Goal: Information Seeking & Learning: Learn about a topic

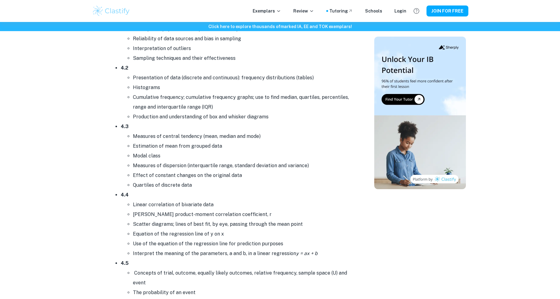
scroll to position [2467, 0]
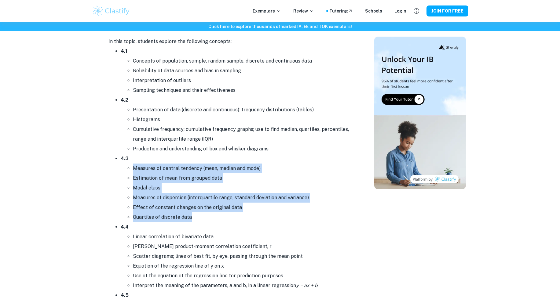
drag, startPoint x: 133, startPoint y: 168, endPoint x: 191, endPoint y: 216, distance: 75.2
click at [191, 216] on ul "Measures of central tendency (mean, median and mode) Estimation of mean from gr…" at bounding box center [237, 193] width 232 height 59
copy ul "Measures of central tendency (mean, median and mode) Estimation of mean from gr…"
click at [191, 216] on li "Quartiles of discrete data" at bounding box center [243, 218] width 220 height 10
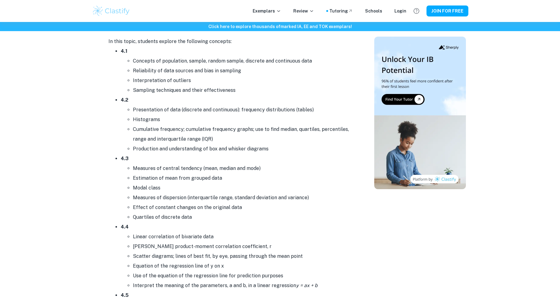
click at [159, 175] on li "Estimation of mean from grouped data" at bounding box center [243, 178] width 220 height 10
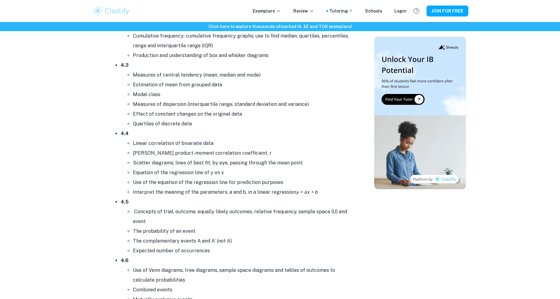
scroll to position [2552, 0]
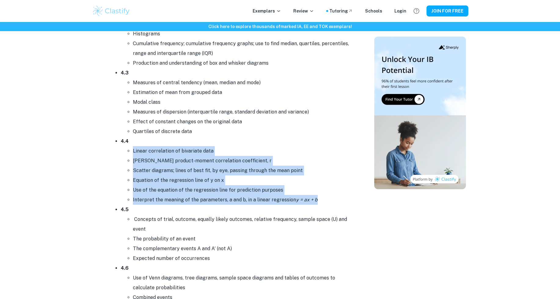
drag, startPoint x: 134, startPoint y: 153, endPoint x: 315, endPoint y: 196, distance: 186.0
click at [315, 196] on ul "Linear correlation of bivariate data [PERSON_NAME] product-moment correlation c…" at bounding box center [237, 175] width 232 height 59
copy ul "Linear correlation of bivariate data [PERSON_NAME] product-moment correlation c…"
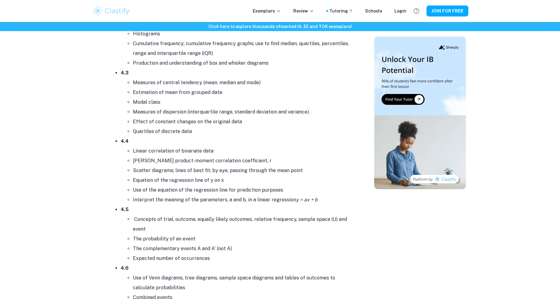
click at [210, 130] on li "Quartiles of discrete data" at bounding box center [243, 132] width 220 height 10
drag, startPoint x: 189, startPoint y: 161, endPoint x: 204, endPoint y: 144, distance: 21.8
click at [204, 144] on li "4.4 Linear correlation of bivariate data [PERSON_NAME] product-moment correlati…" at bounding box center [237, 171] width 232 height 68
click at [228, 196] on li "Interpret the meaning of the parameters, a and b, in a linear regression y = ax…" at bounding box center [243, 200] width 220 height 10
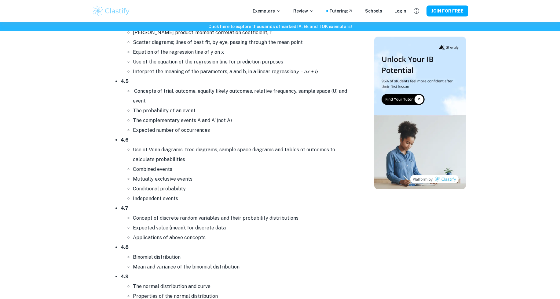
scroll to position [2679, 0]
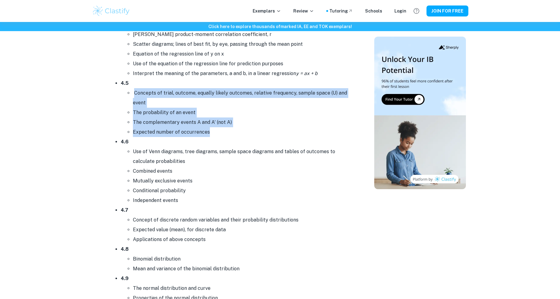
drag, startPoint x: 134, startPoint y: 93, endPoint x: 214, endPoint y: 129, distance: 88.3
click at [214, 129] on ul "Concepts of trial, outcome, equally likely outcomes, relative frequency, sample…" at bounding box center [237, 112] width 232 height 49
copy ul "Concepts of trial, outcome, equally likely outcomes, relative frequency, sample…"
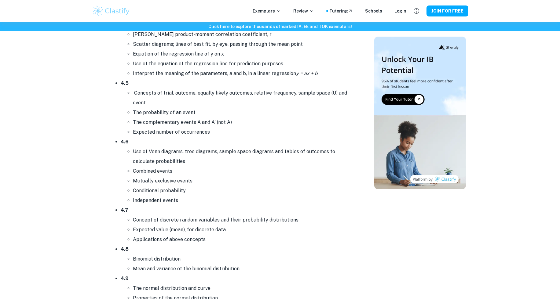
click at [199, 160] on li "Use of Venn diagrams, tree diagrams, sample space diagrams and tables of outcom…" at bounding box center [243, 157] width 220 height 20
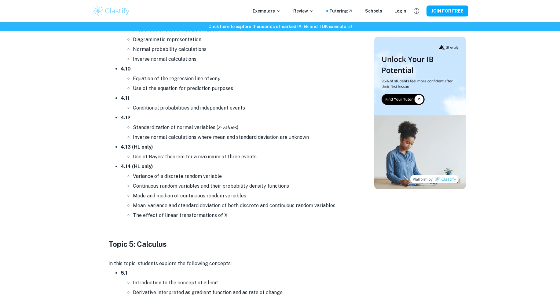
scroll to position [2971, 0]
